Goal: Task Accomplishment & Management: Manage account settings

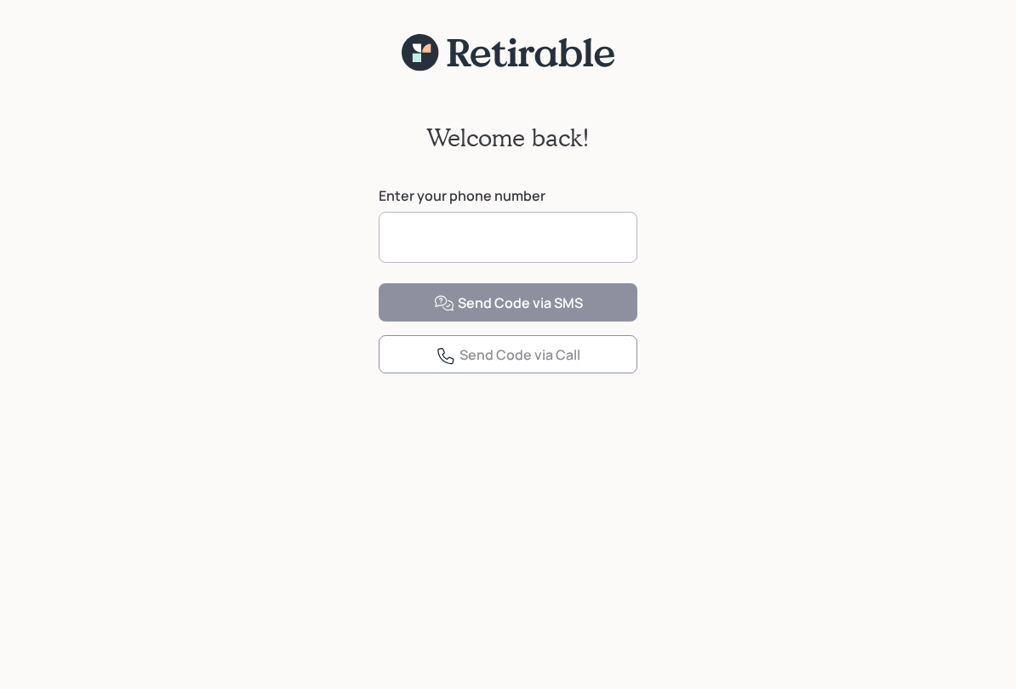
click at [590, 241] on input at bounding box center [508, 237] width 259 height 51
type input "**********"
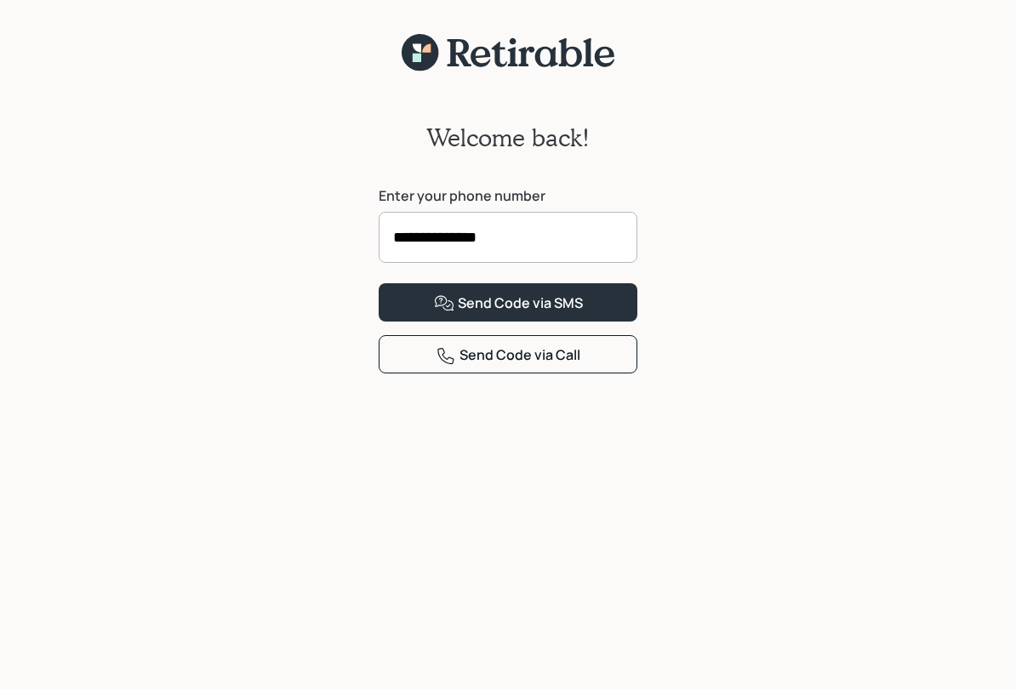
click at [614, 322] on button "Send Code via SMS" at bounding box center [508, 302] width 259 height 38
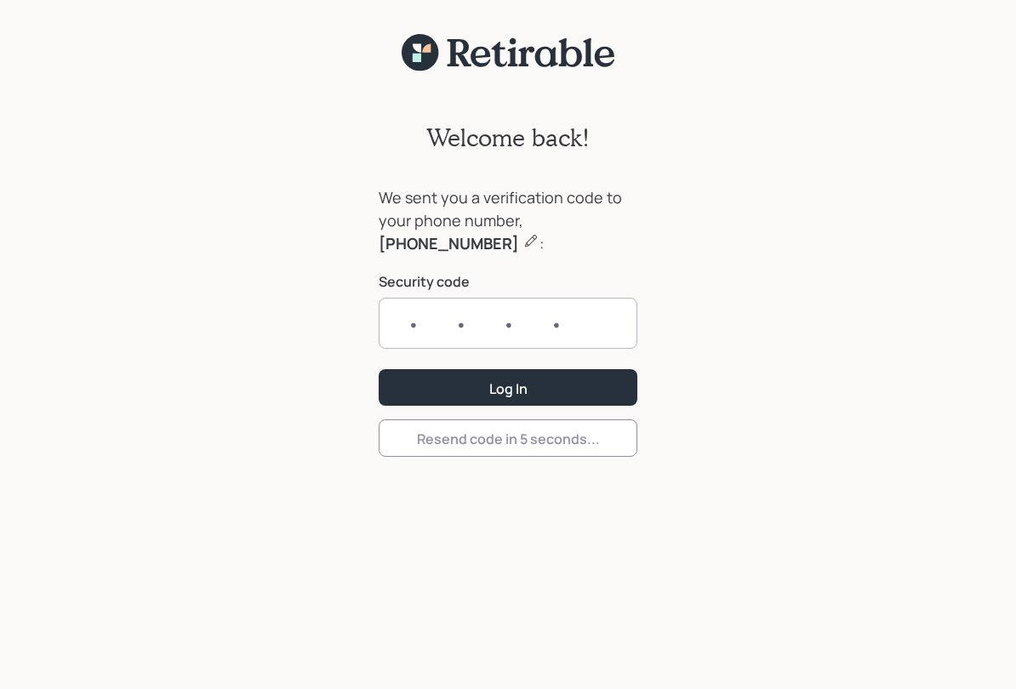
click at [587, 327] on input "text" at bounding box center [508, 323] width 259 height 51
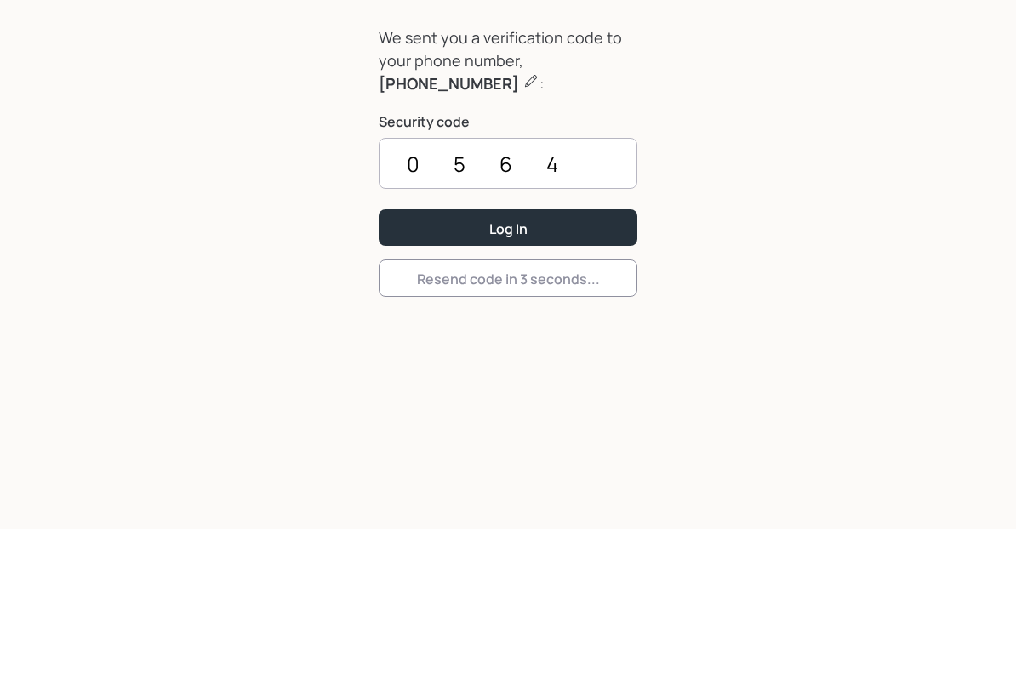
type input "0564"
click at [593, 369] on button "Log In" at bounding box center [508, 387] width 259 height 37
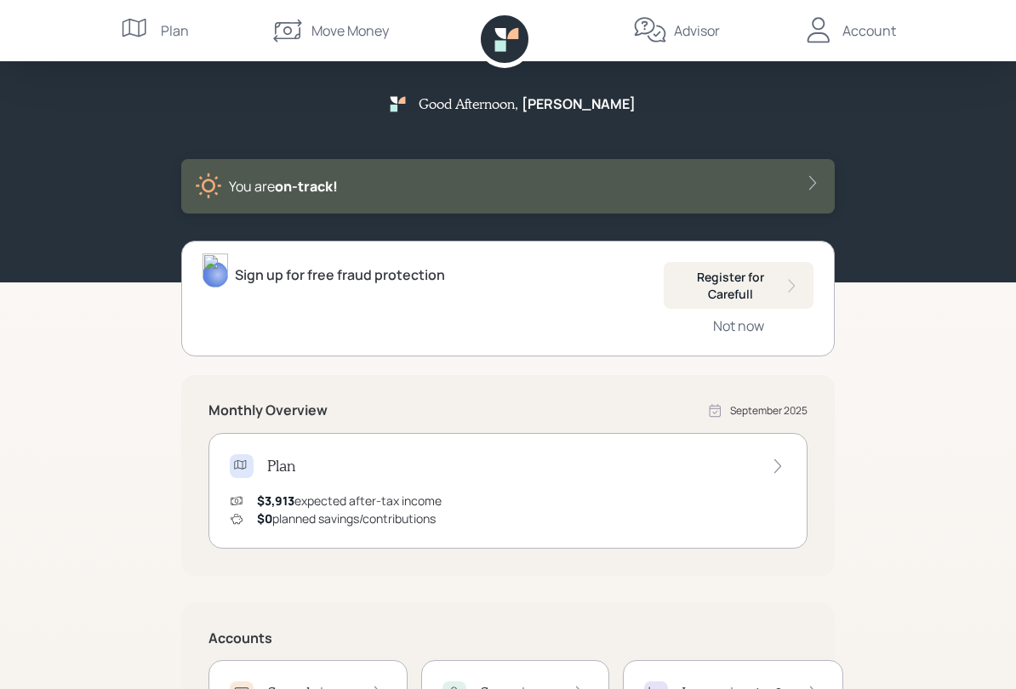
click at [819, 173] on div at bounding box center [812, 183] width 17 height 20
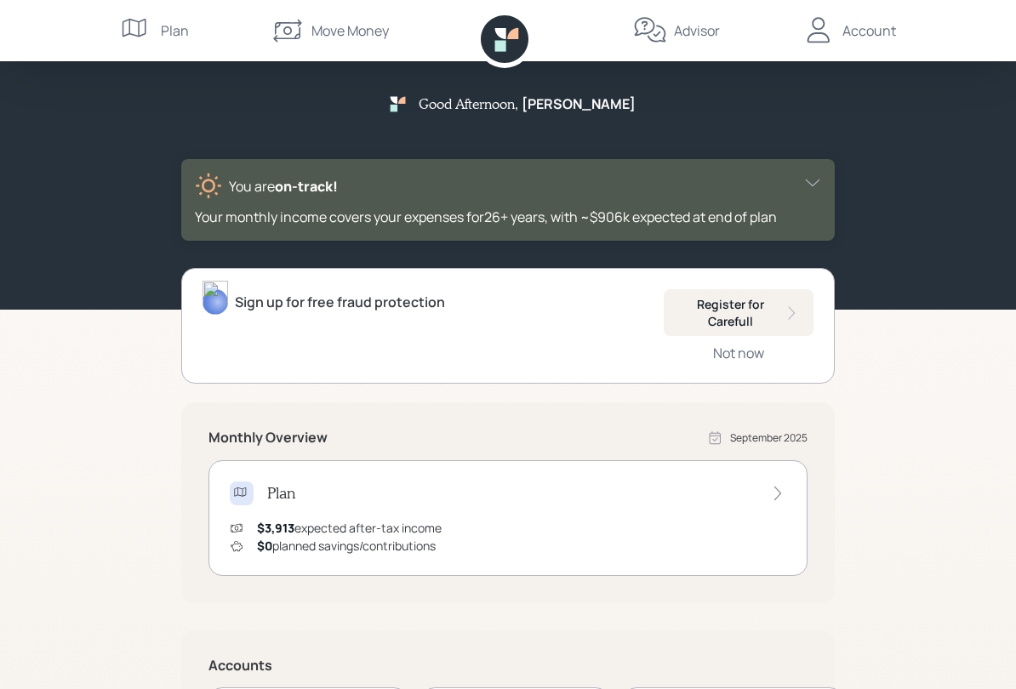
click at [811, 187] on icon at bounding box center [812, 182] width 17 height 17
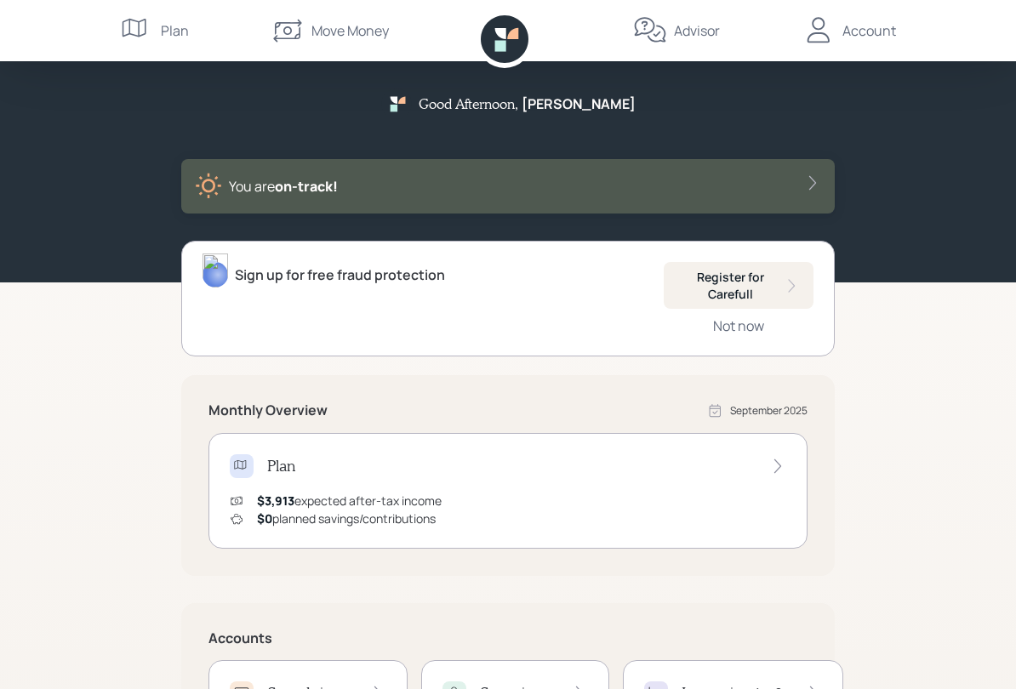
click at [885, 32] on div "Account" at bounding box center [869, 30] width 54 height 20
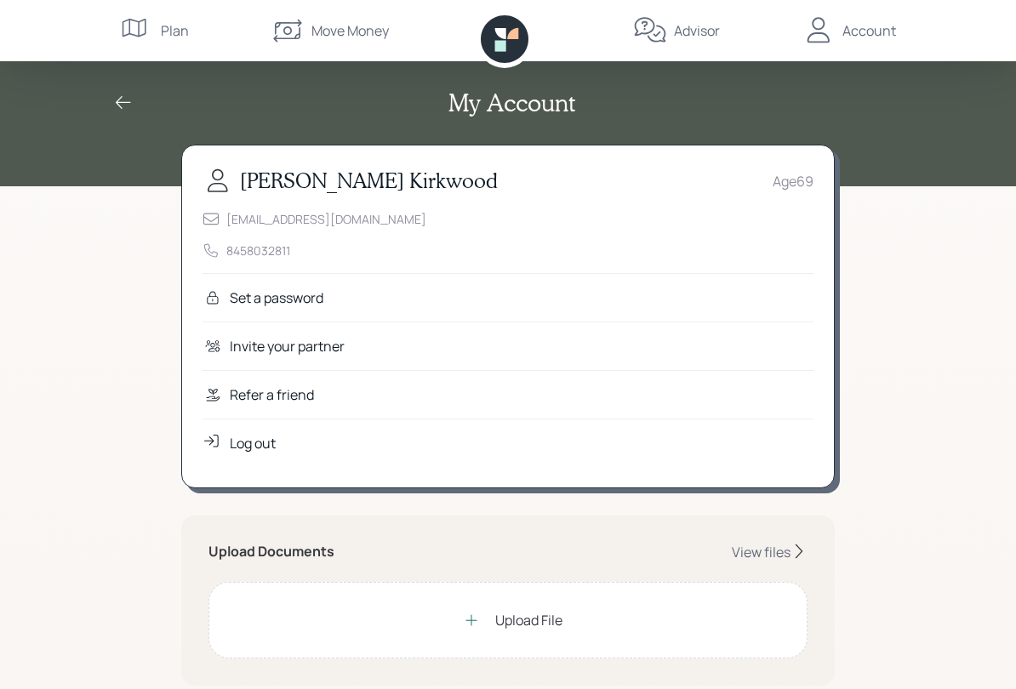
click at [173, 41] on div "Plan" at bounding box center [154, 30] width 69 height 61
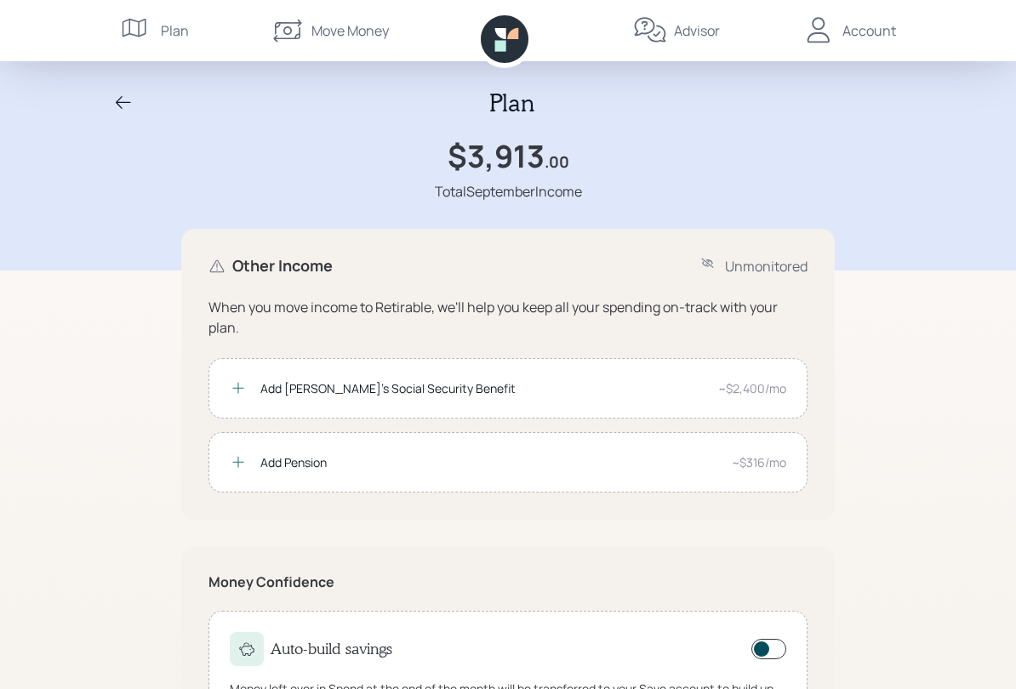
click at [872, 24] on div "Account" at bounding box center [869, 30] width 54 height 20
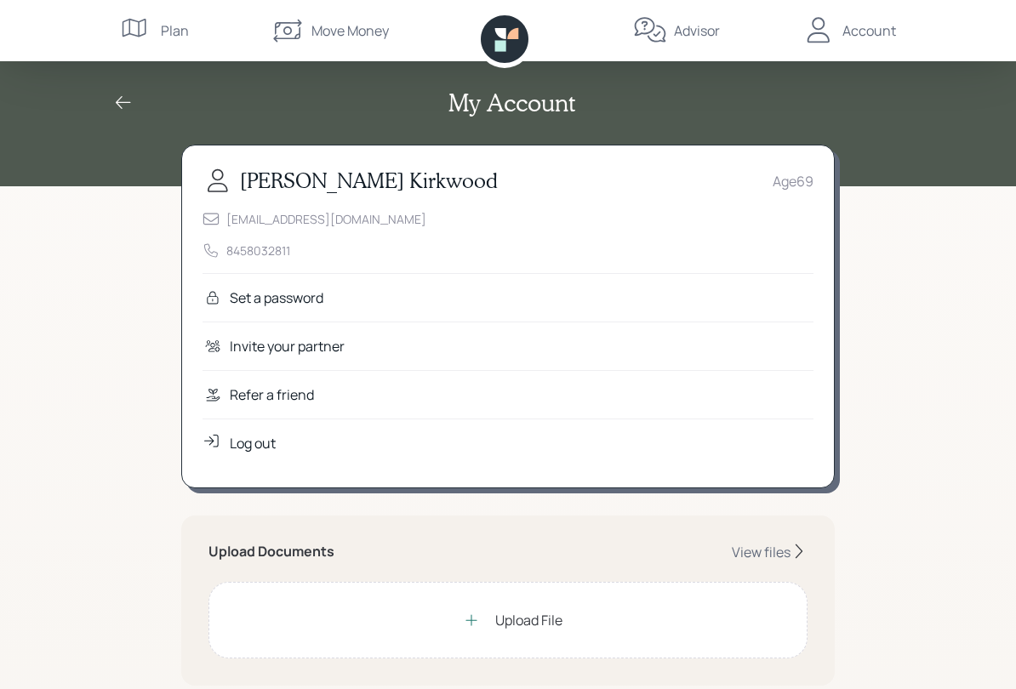
click at [653, 453] on div "Log out" at bounding box center [507, 443] width 611 height 48
